Goal: Task Accomplishment & Management: Use online tool/utility

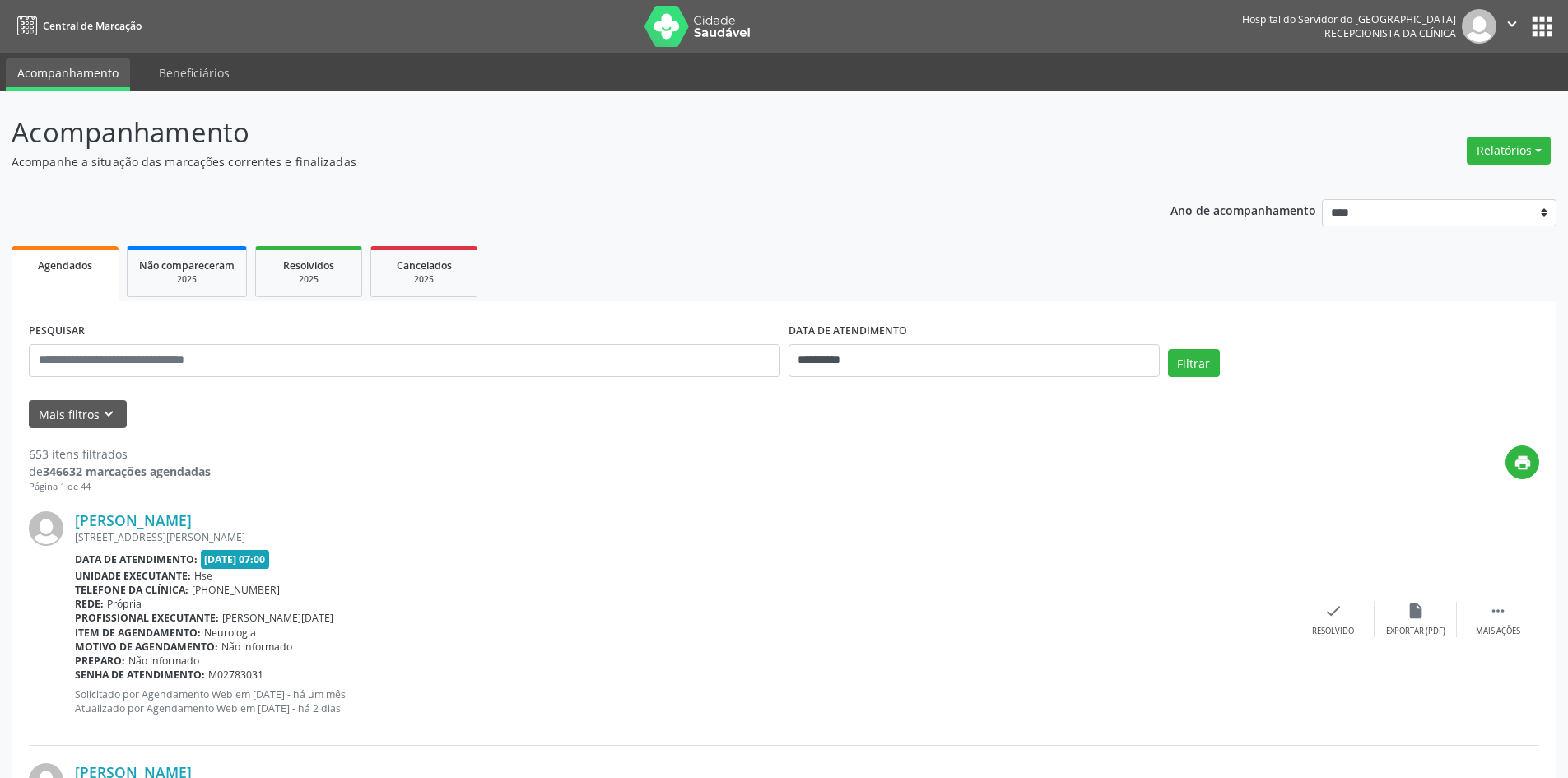
click at [1513, 145] on button "Relatórios" at bounding box center [1509, 150] width 84 height 28
click at [1421, 186] on link "Agendamentos" at bounding box center [1463, 185] width 177 height 23
select select "*"
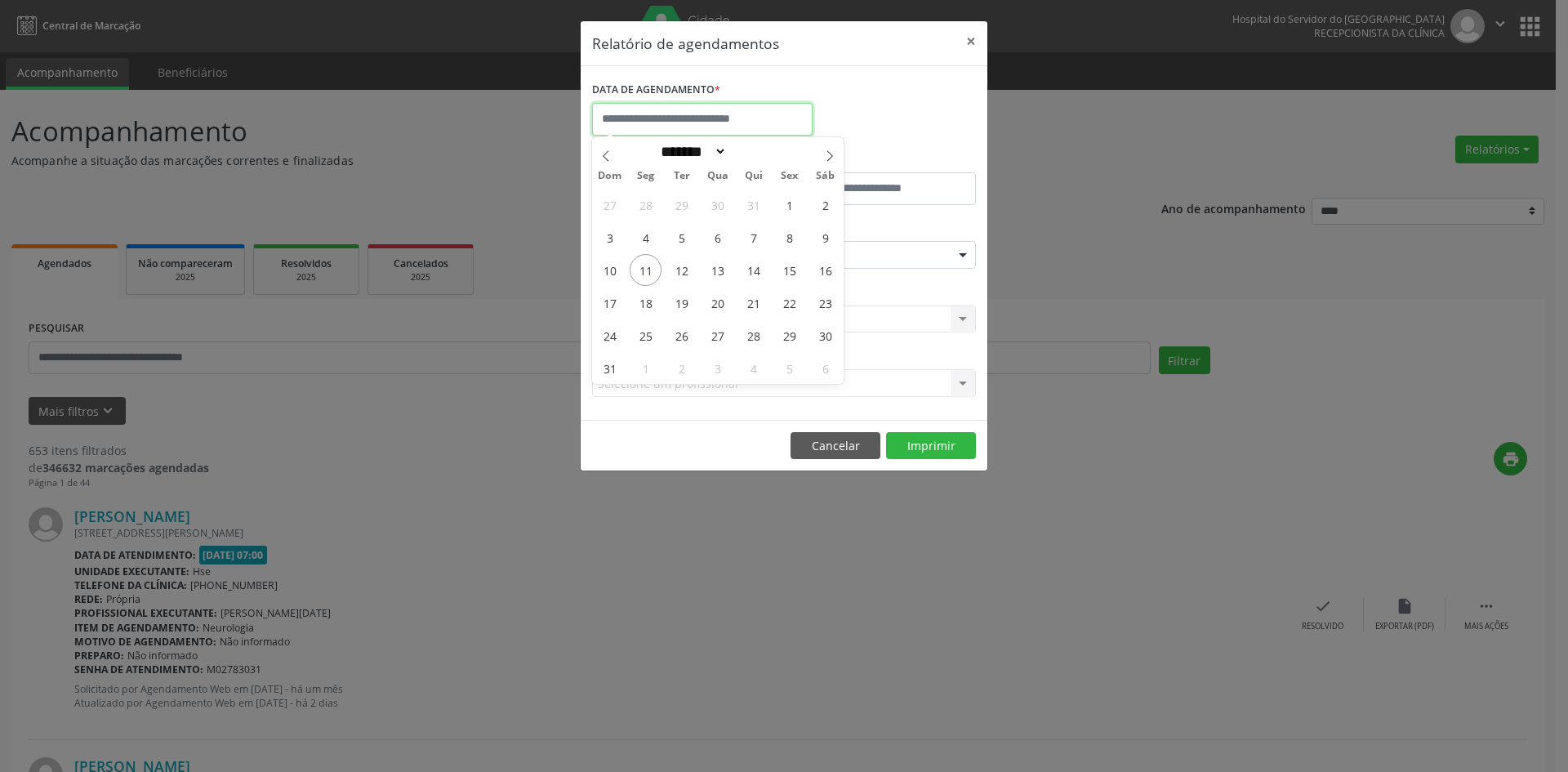
click at [793, 118] on input "text" at bounding box center [702, 119] width 221 height 32
click at [790, 201] on span "1" at bounding box center [789, 204] width 32 height 32
type input "**********"
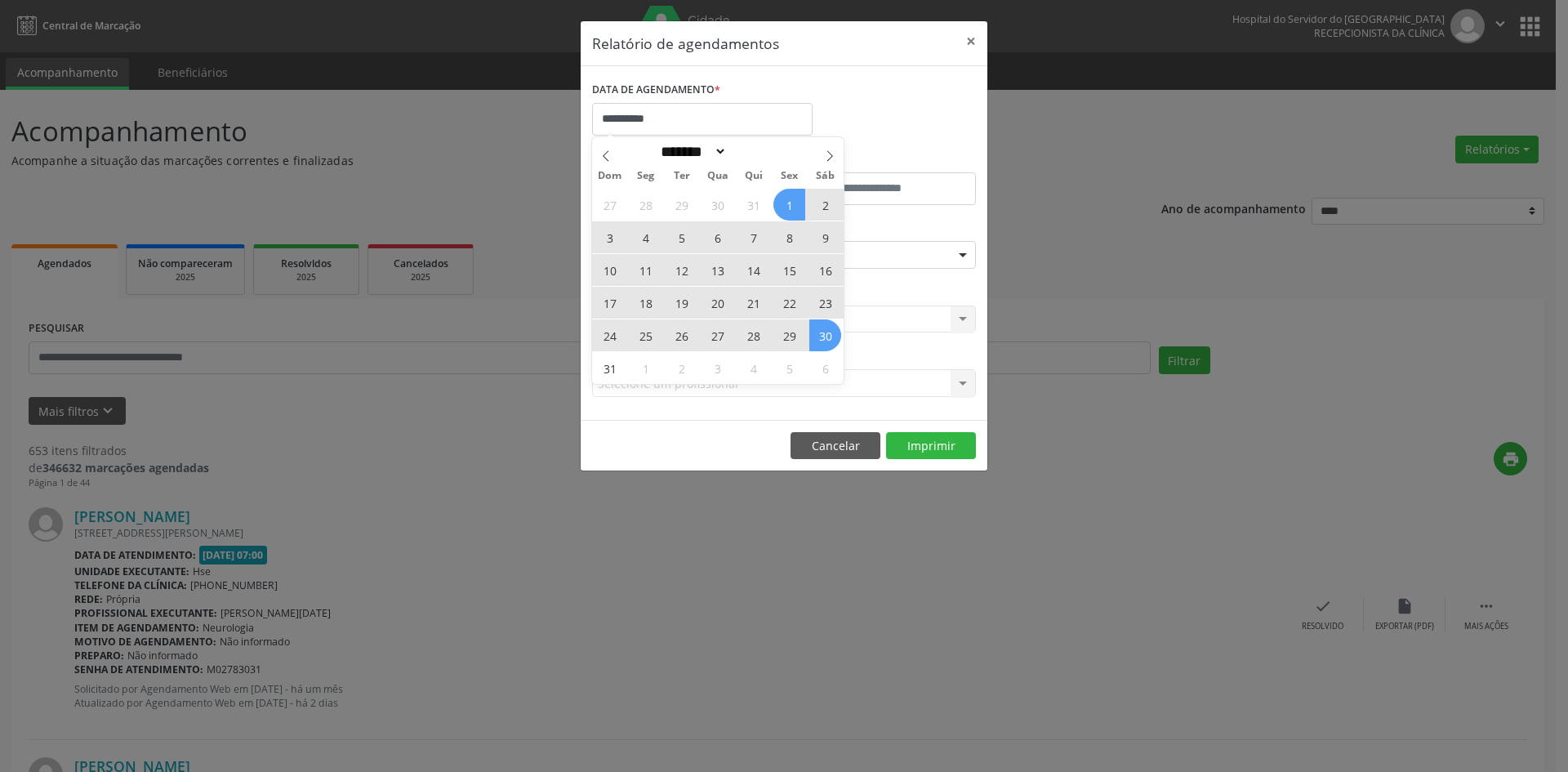
drag, startPoint x: 790, startPoint y: 201, endPoint x: 819, endPoint y: 336, distance: 138.1
click at [819, 336] on div "27 28 29 30 31 1 2 3 4 5 6 7 8 9 10 11 12 13 14 15 16 17 18 19 20 21 22 23 24 2…" at bounding box center [718, 285] width 252 height 196
click at [819, 336] on span "30" at bounding box center [825, 335] width 32 height 32
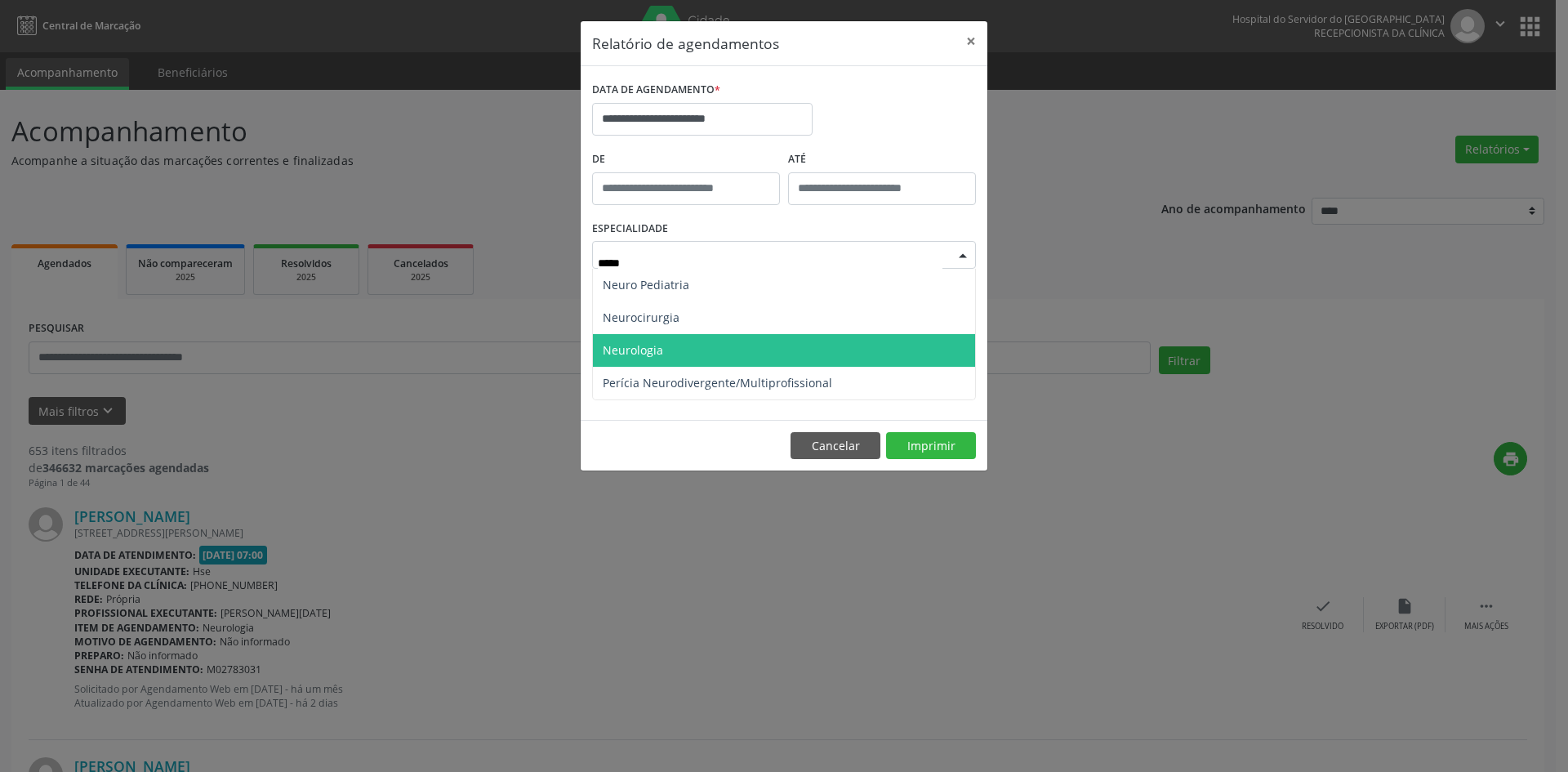
click at [723, 352] on span "Neurologia" at bounding box center [784, 350] width 382 height 32
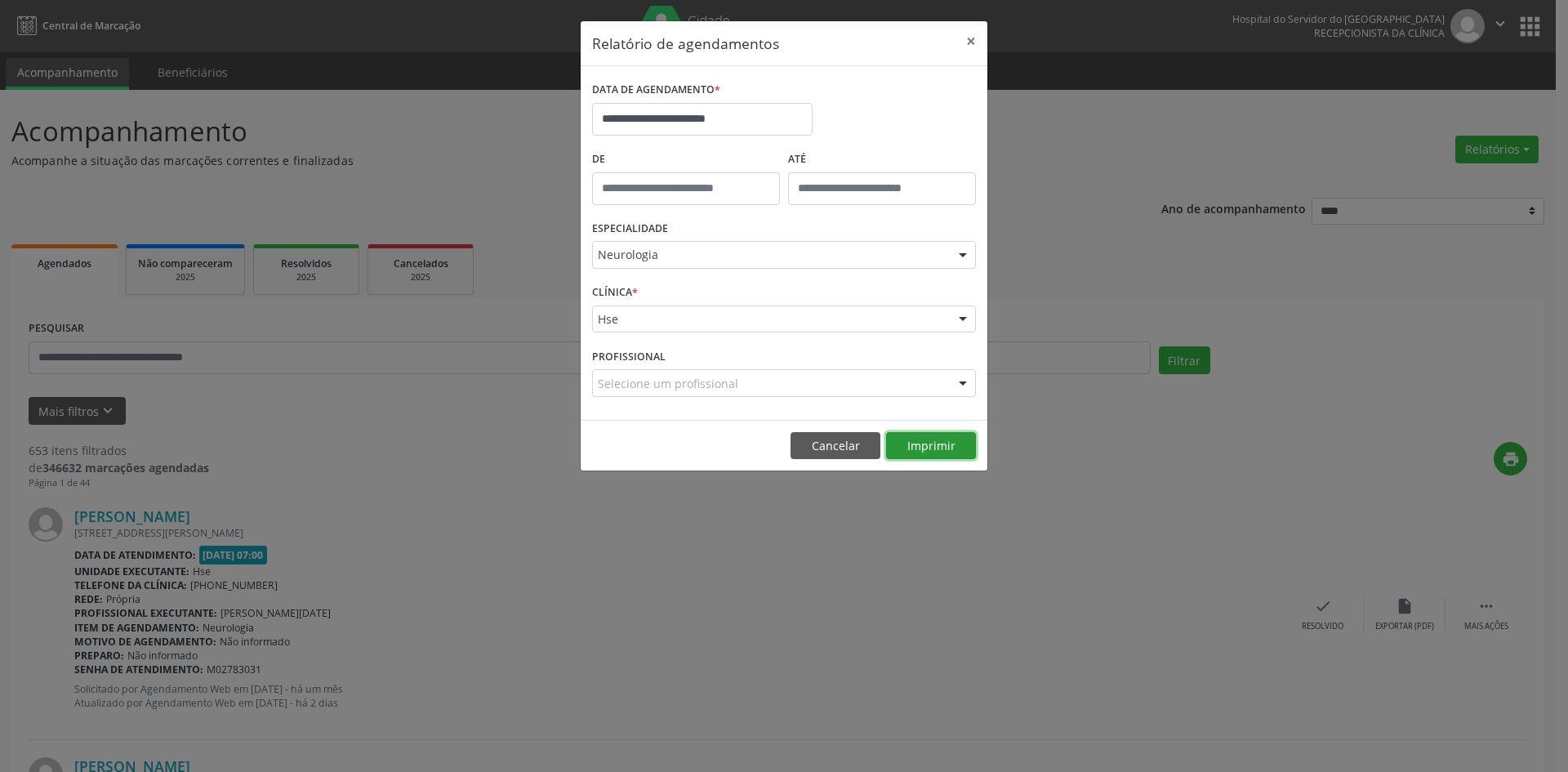
click at [930, 443] on button "Imprimir" at bounding box center [931, 446] width 90 height 28
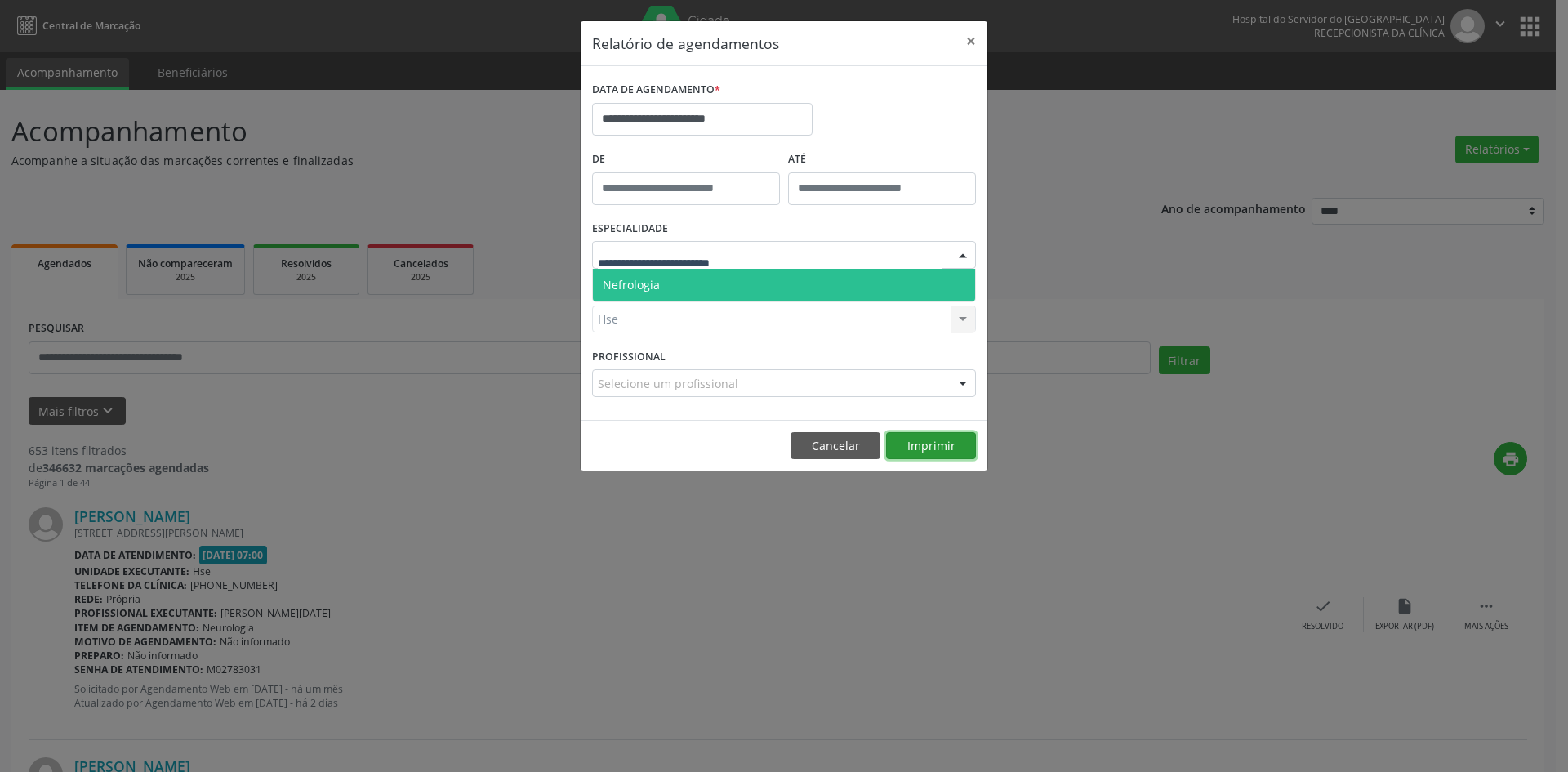
click at [928, 446] on div "**********" at bounding box center [784, 246] width 408 height 452
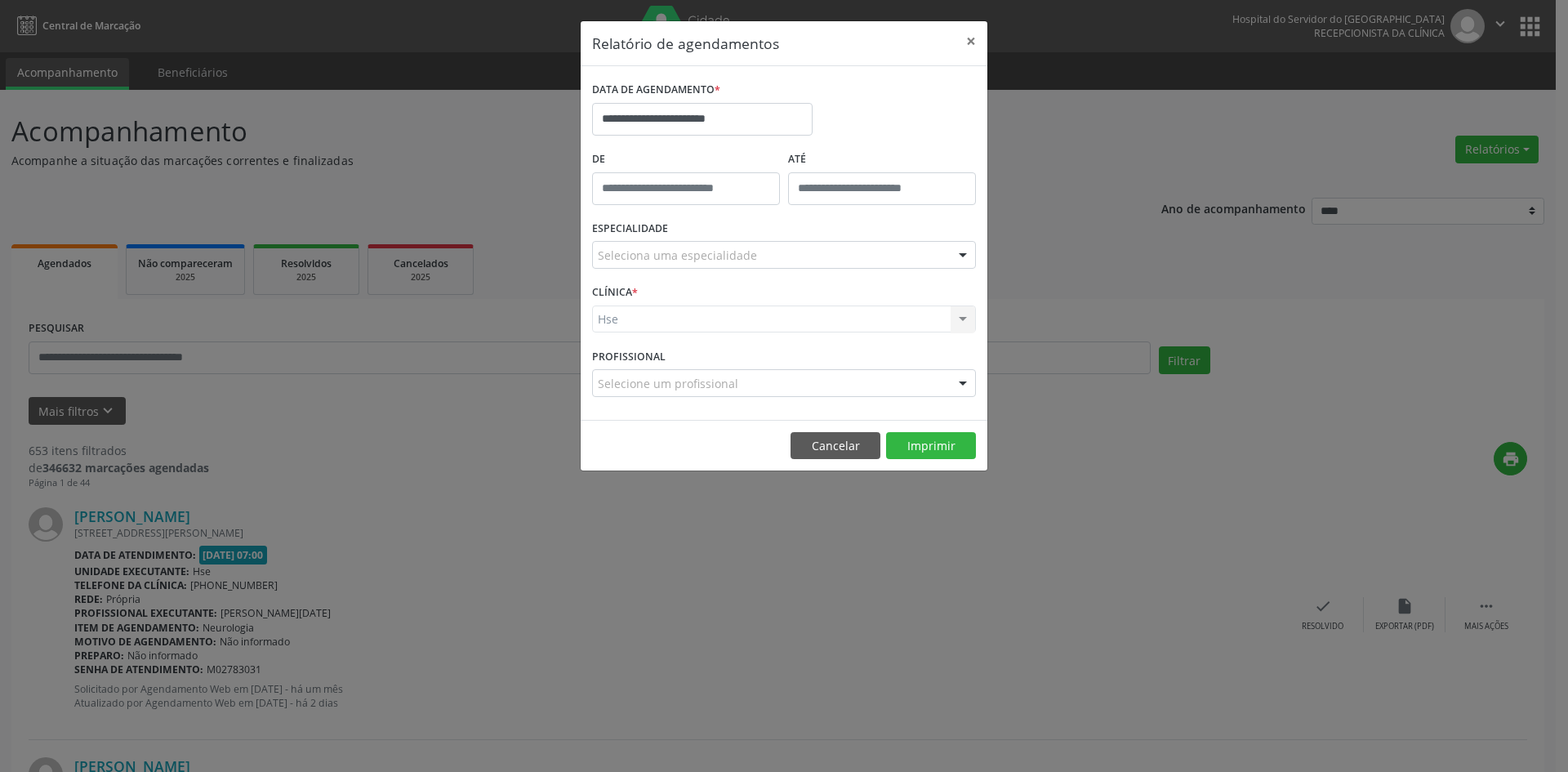
click at [850, 257] on div "Seleciona uma especialidade" at bounding box center [784, 254] width 384 height 28
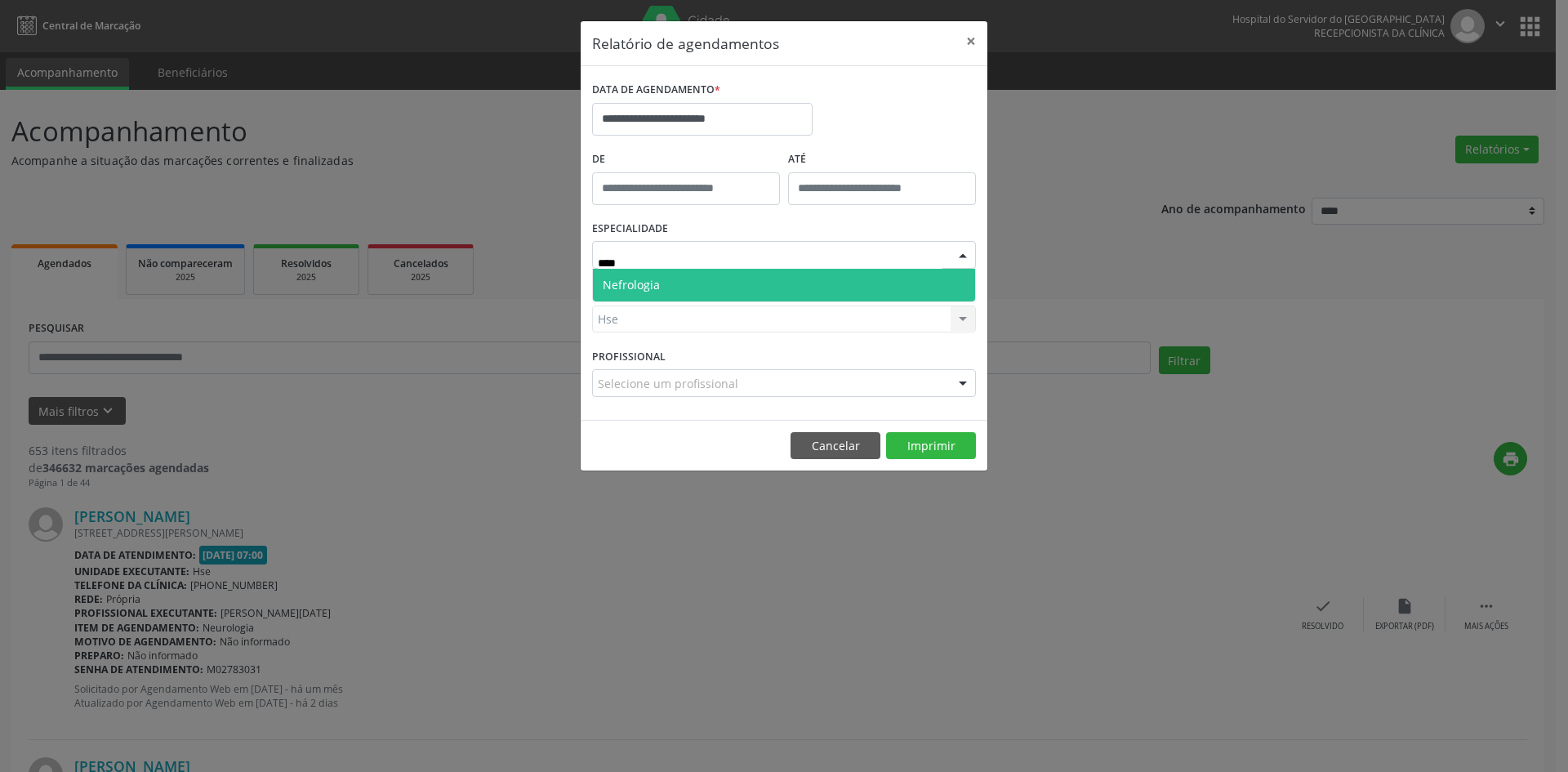
type input "*****"
click at [790, 284] on span "Nefrologia" at bounding box center [784, 285] width 382 height 32
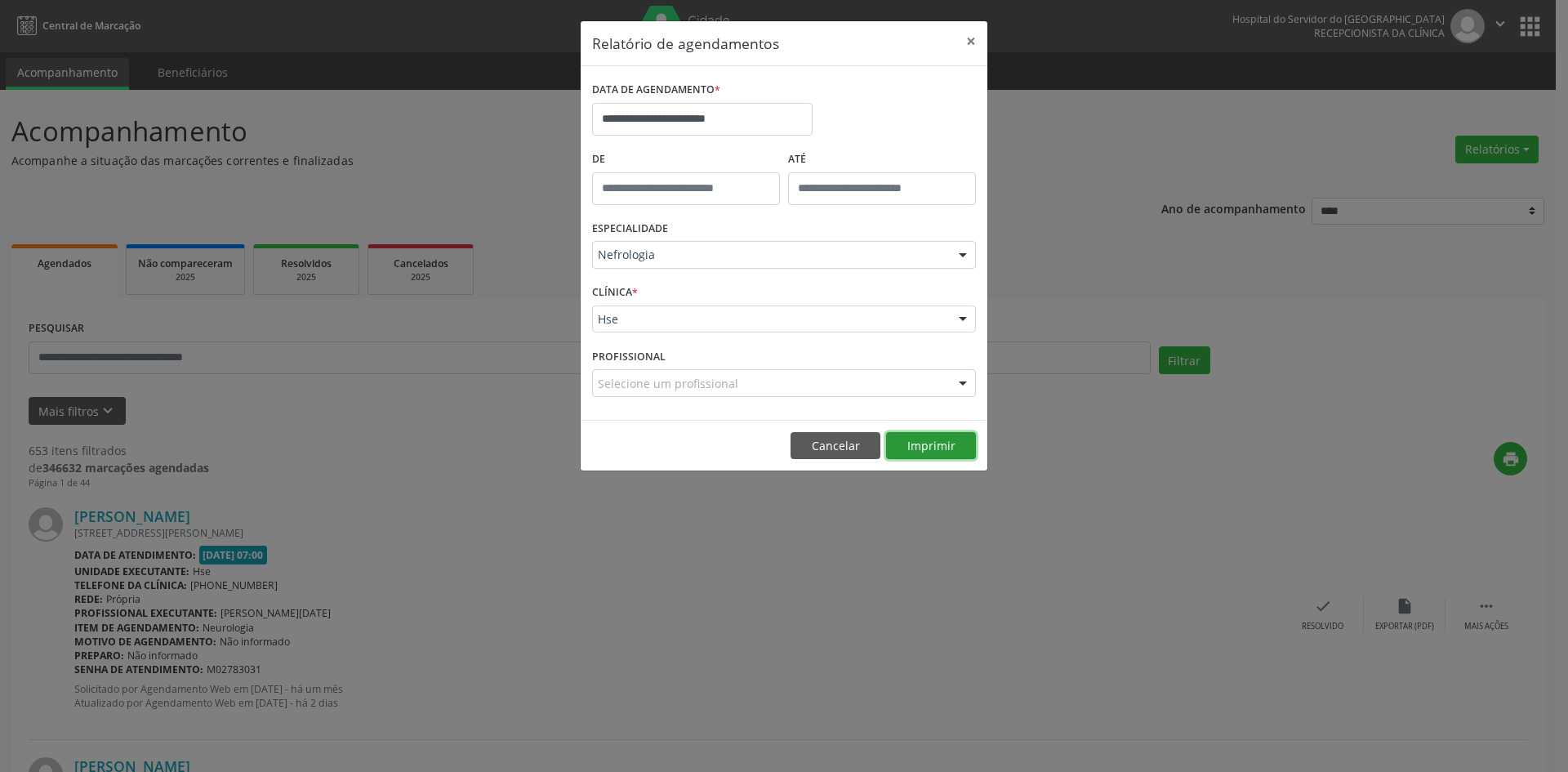
click at [922, 443] on button "Imprimir" at bounding box center [931, 446] width 90 height 28
